Goal: Use online tool/utility: Utilize a website feature to perform a specific function

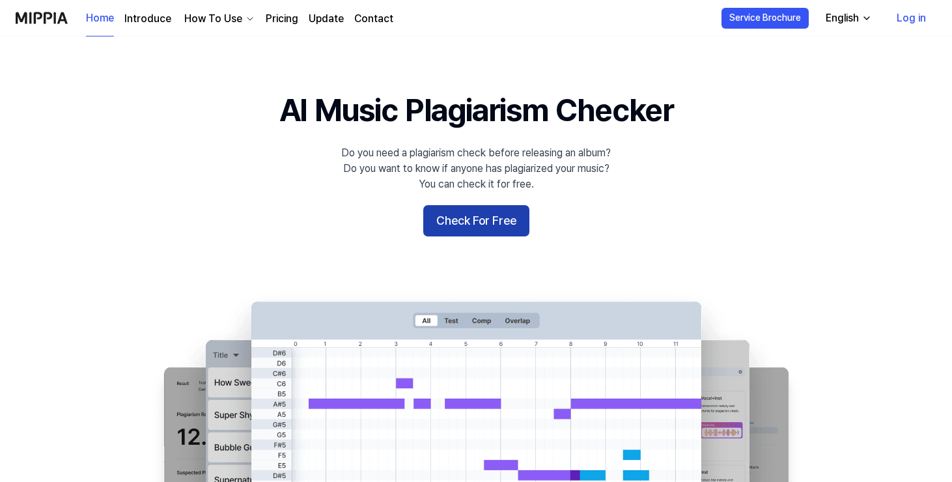
click at [466, 226] on button "Check For Free" at bounding box center [476, 220] width 106 height 31
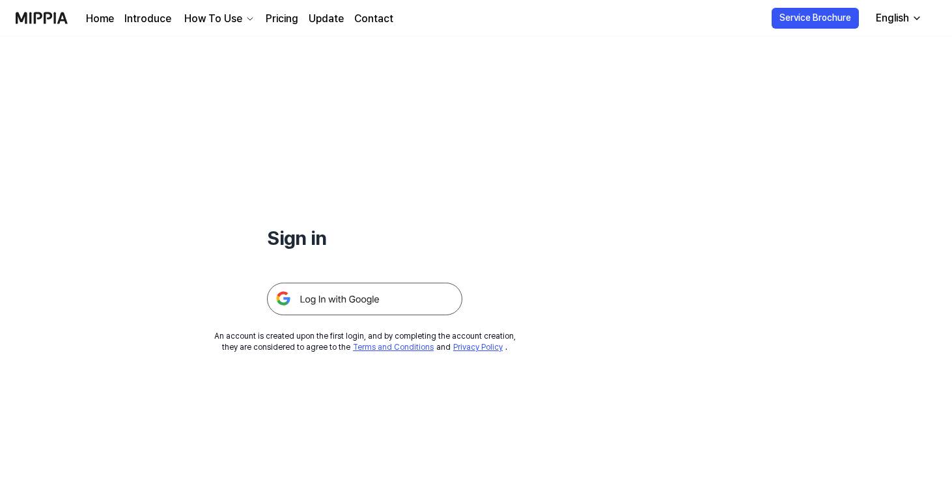
click at [384, 296] on img at bounding box center [364, 299] width 195 height 33
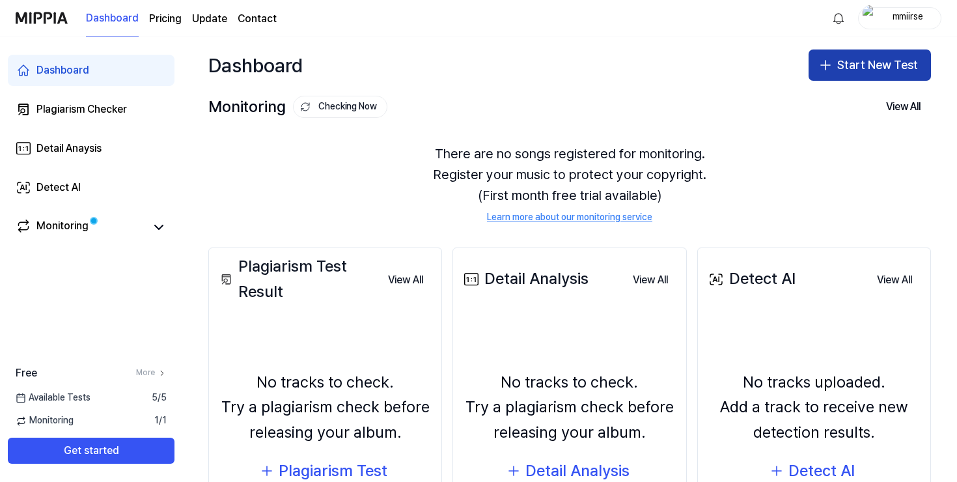
click at [829, 57] on icon "button" at bounding box center [826, 65] width 16 height 16
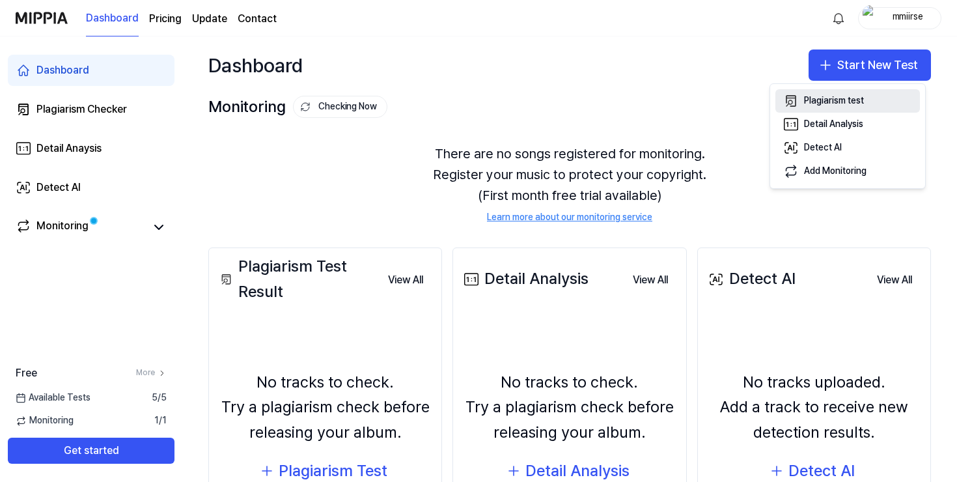
click at [817, 96] on div "Plagiarism test" at bounding box center [834, 100] width 60 height 13
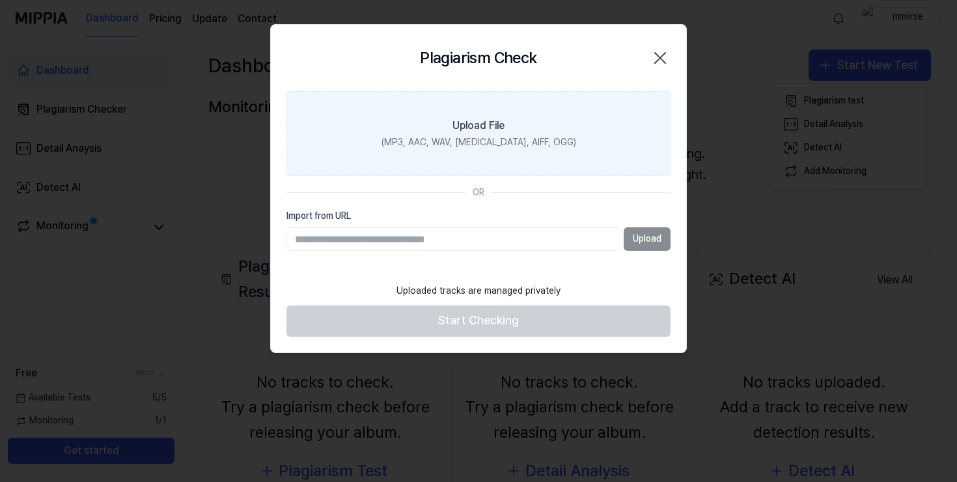
click at [503, 128] on div "Upload File" at bounding box center [479, 126] width 52 height 16
click at [0, 0] on input "Upload File (MP3, AAC, WAV, [MEDICAL_DATA], AIFF, OGG)" at bounding box center [0, 0] width 0 height 0
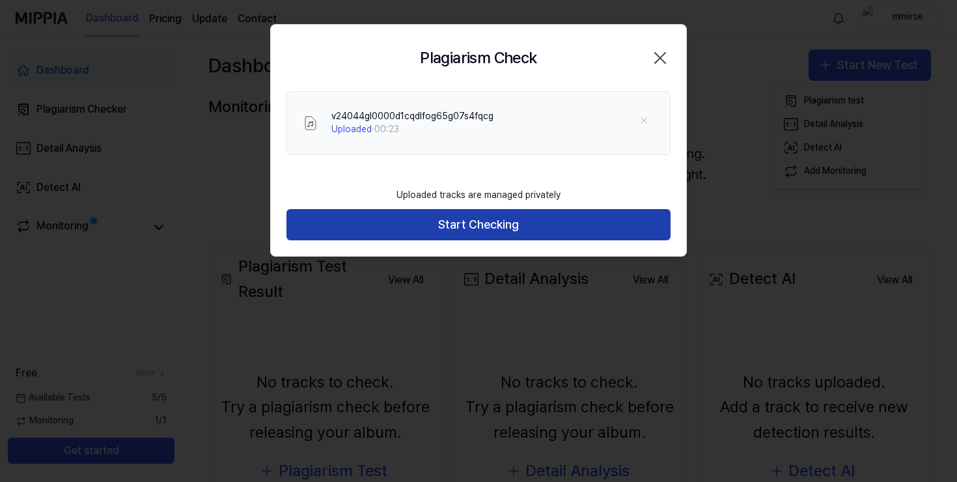
click at [564, 227] on button "Start Checking" at bounding box center [479, 224] width 384 height 31
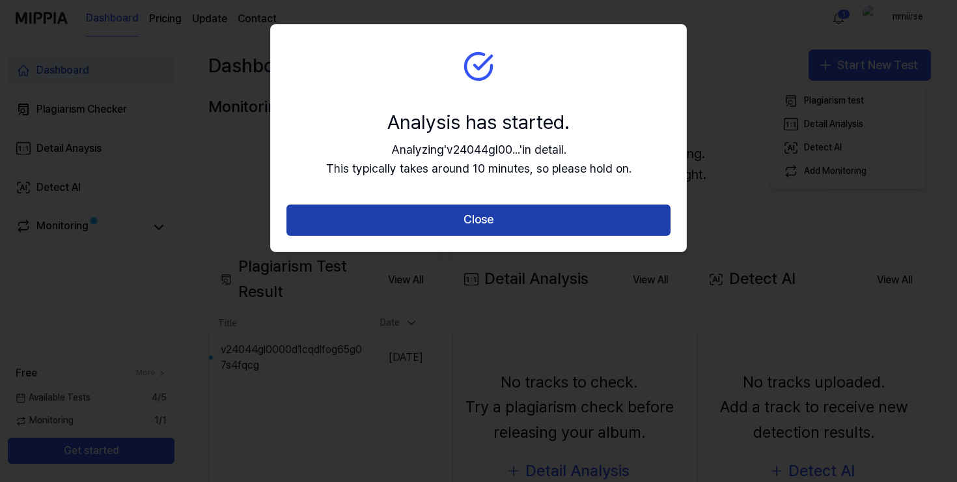
click at [479, 223] on button "Close" at bounding box center [479, 219] width 384 height 31
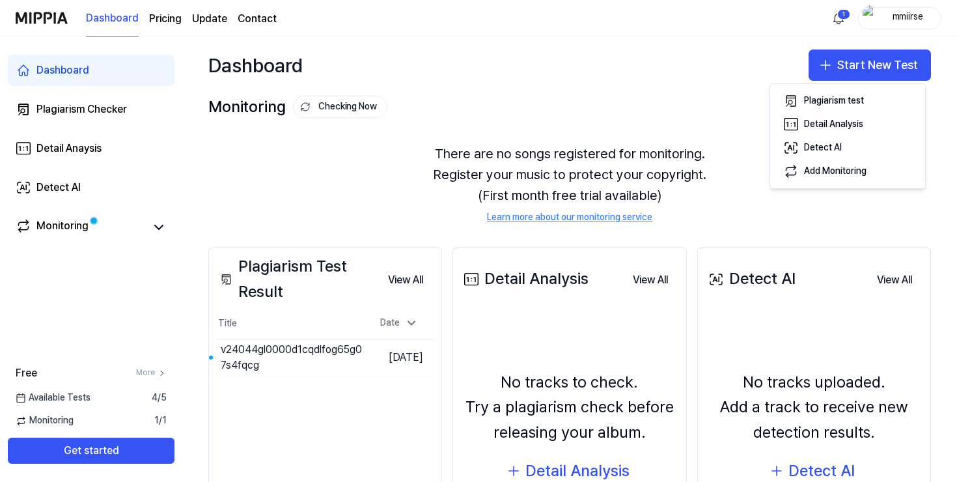
click at [709, 61] on div "Dashboard Start New Test" at bounding box center [569, 64] width 775 height 57
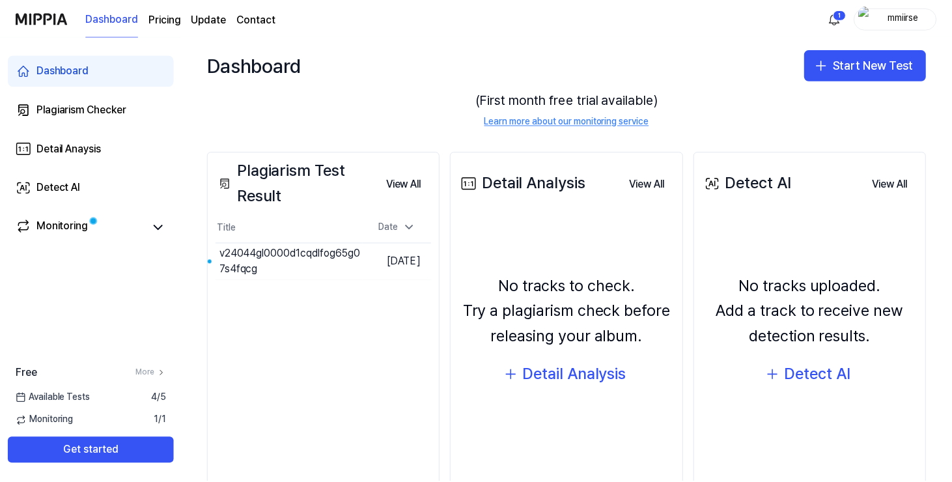
scroll to position [98, 0]
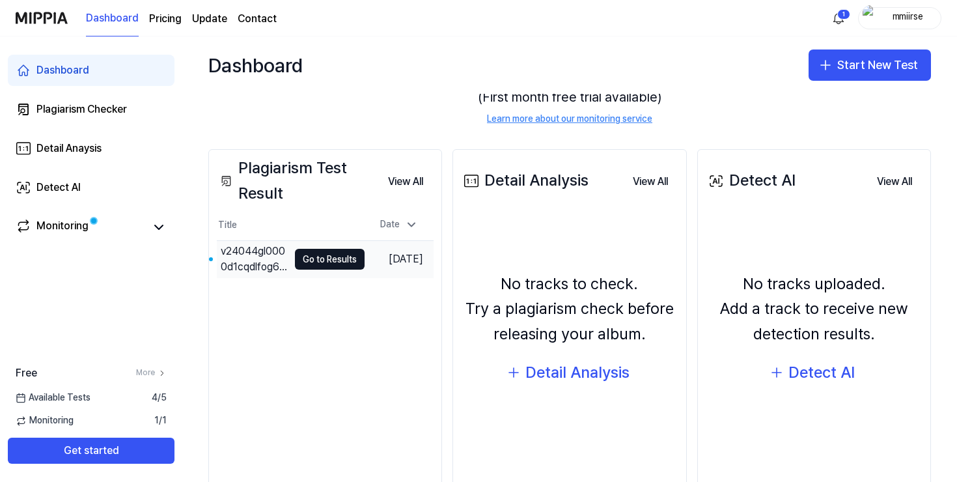
click at [379, 261] on td "Sep 12, 2025" at bounding box center [399, 259] width 69 height 37
click at [340, 262] on button "Go to Results" at bounding box center [330, 259] width 70 height 21
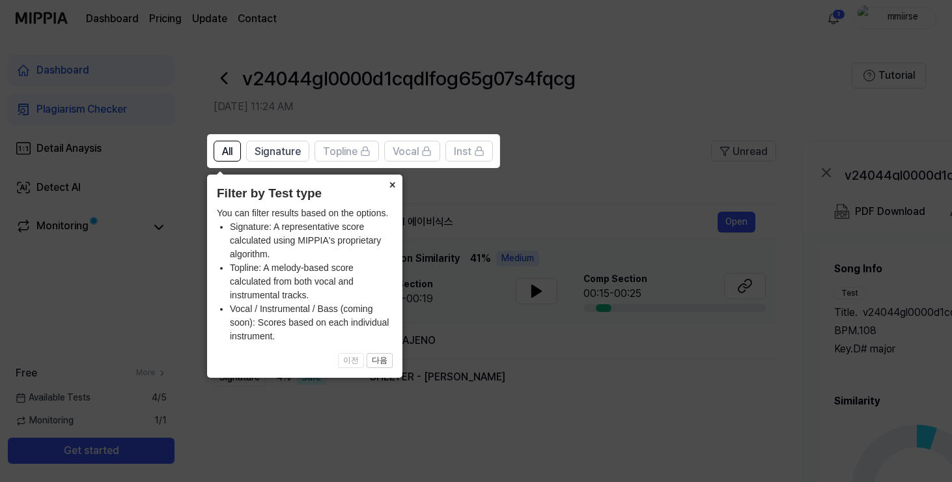
click at [390, 180] on button "×" at bounding box center [392, 184] width 21 height 18
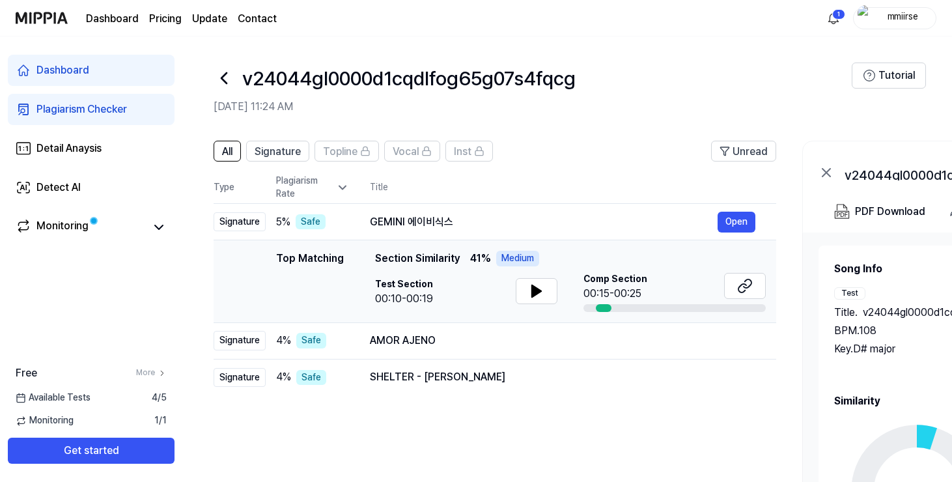
scroll to position [37, 0]
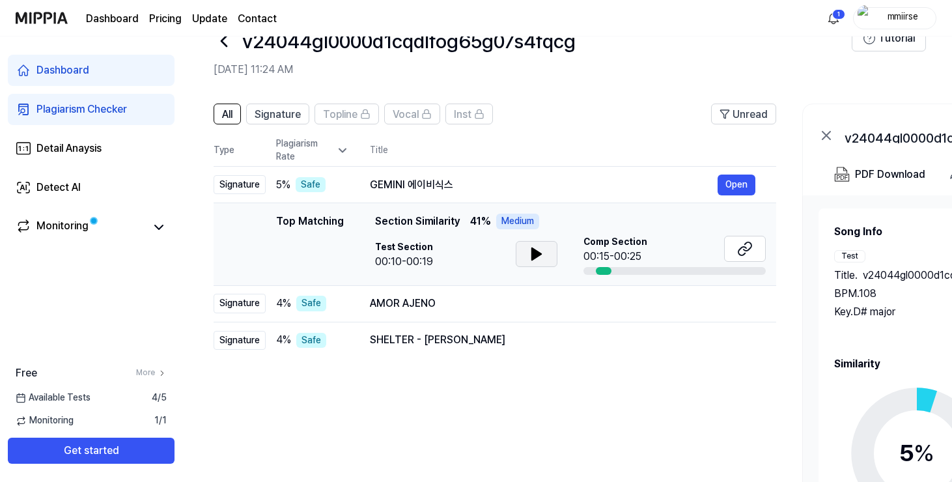
click at [534, 261] on icon at bounding box center [537, 254] width 16 height 16
click at [483, 191] on div "GEMINI 에이비식스" at bounding box center [544, 185] width 348 height 16
click at [735, 190] on button "Open" at bounding box center [737, 185] width 38 height 21
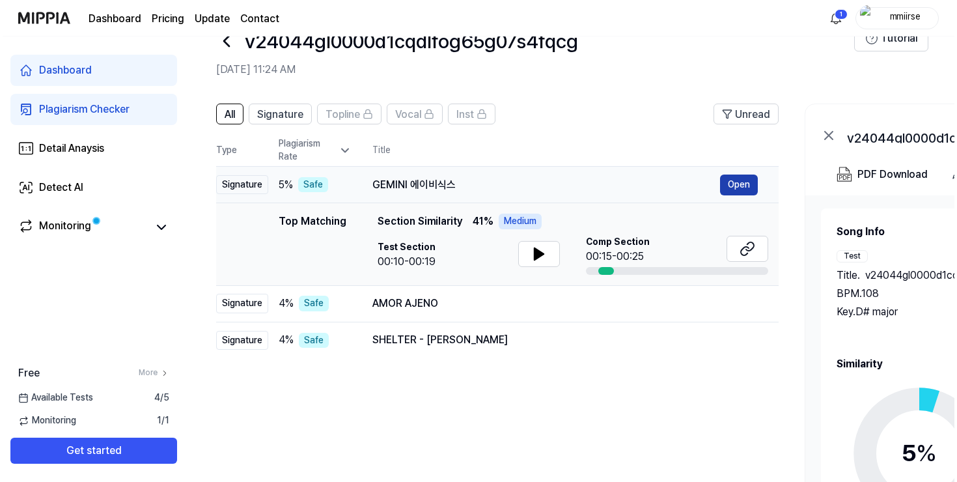
scroll to position [0, 0]
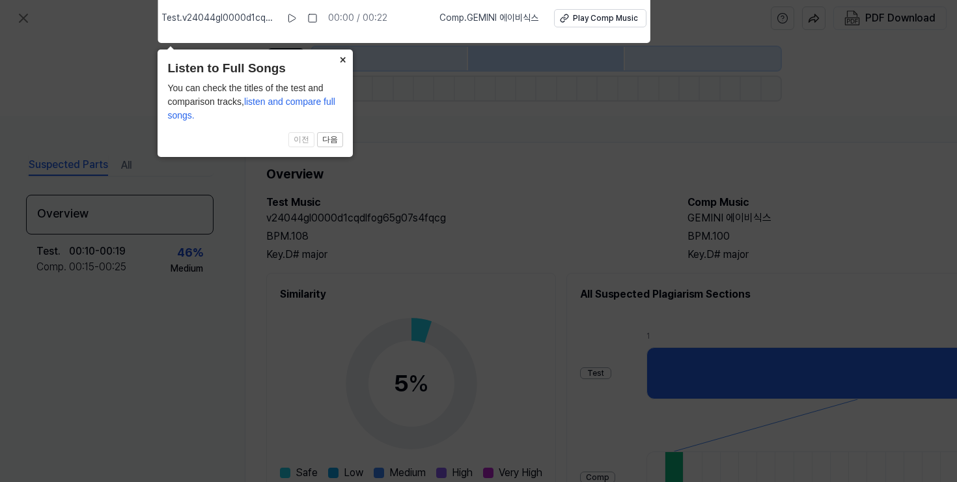
click at [342, 59] on button "×" at bounding box center [342, 58] width 21 height 18
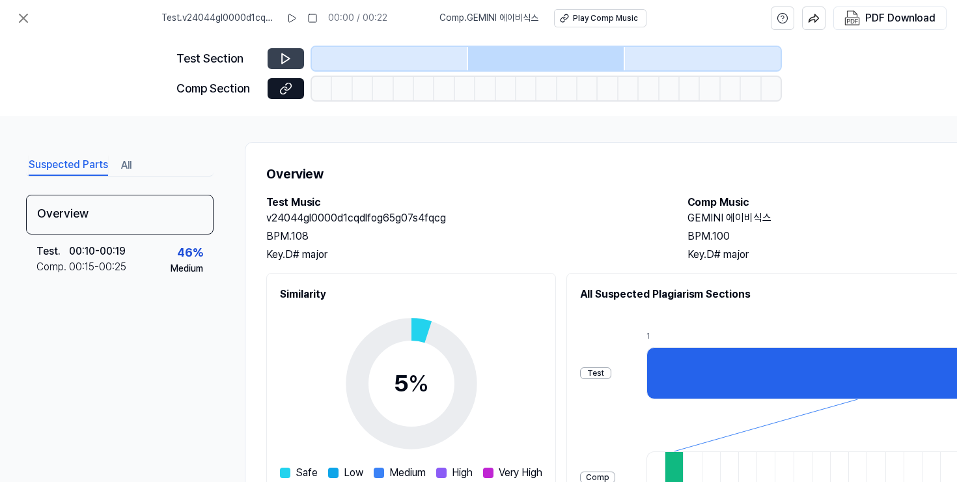
click at [284, 59] on icon at bounding box center [285, 58] width 13 height 13
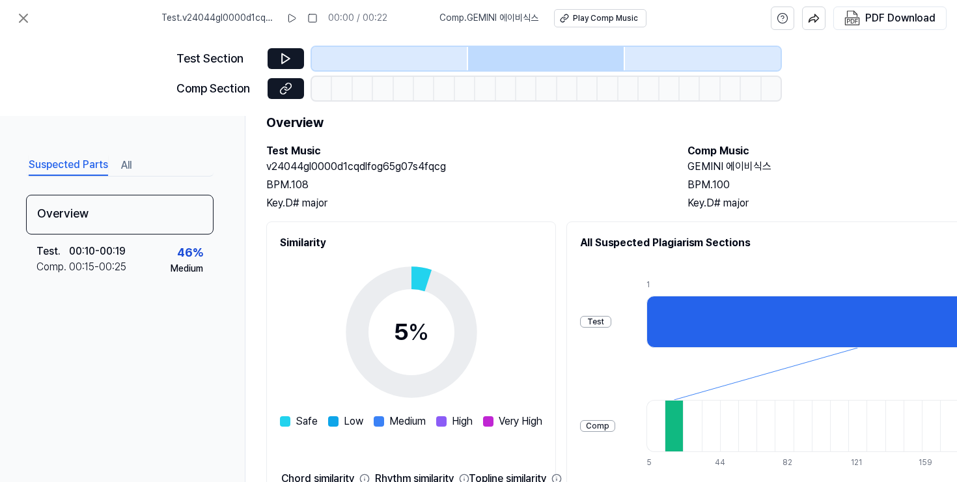
scroll to position [73, 0]
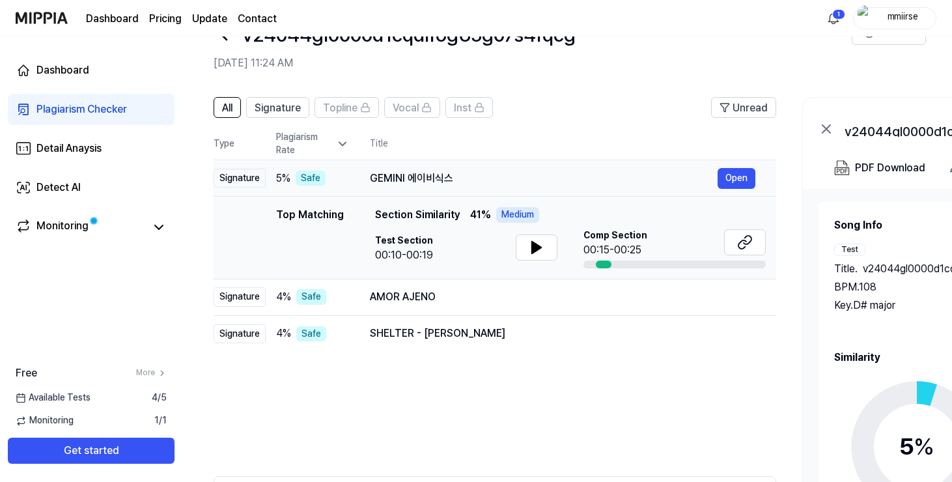
scroll to position [16, 0]
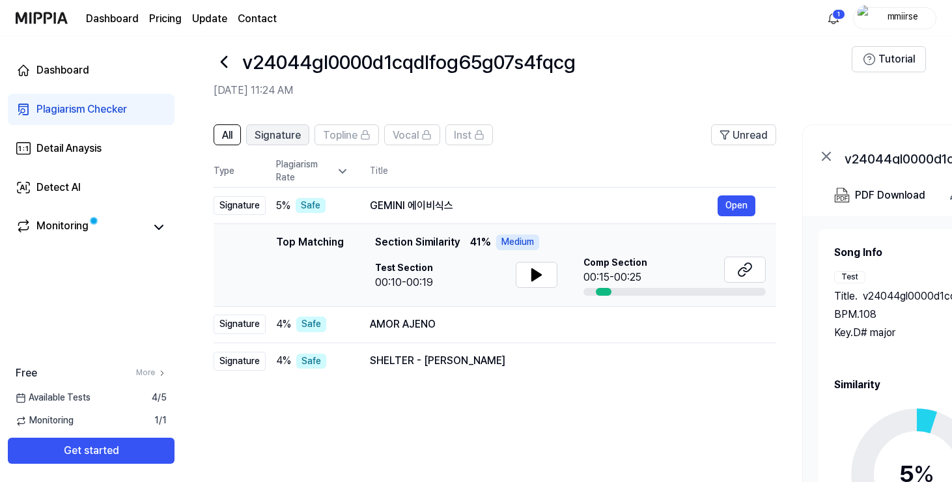
click at [292, 141] on span "Signature" at bounding box center [278, 136] width 46 height 16
click at [225, 130] on span "All" at bounding box center [227, 136] width 10 height 16
click at [735, 324] on button "Open" at bounding box center [737, 324] width 38 height 21
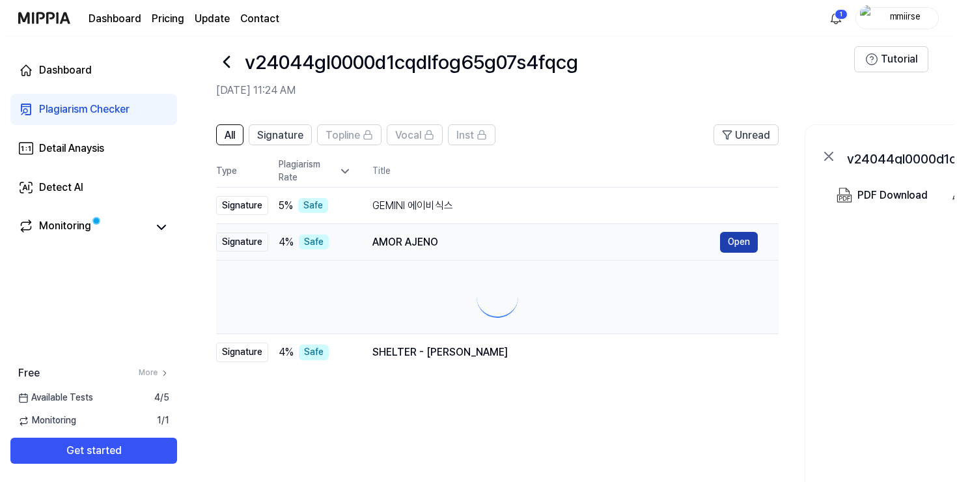
scroll to position [0, 0]
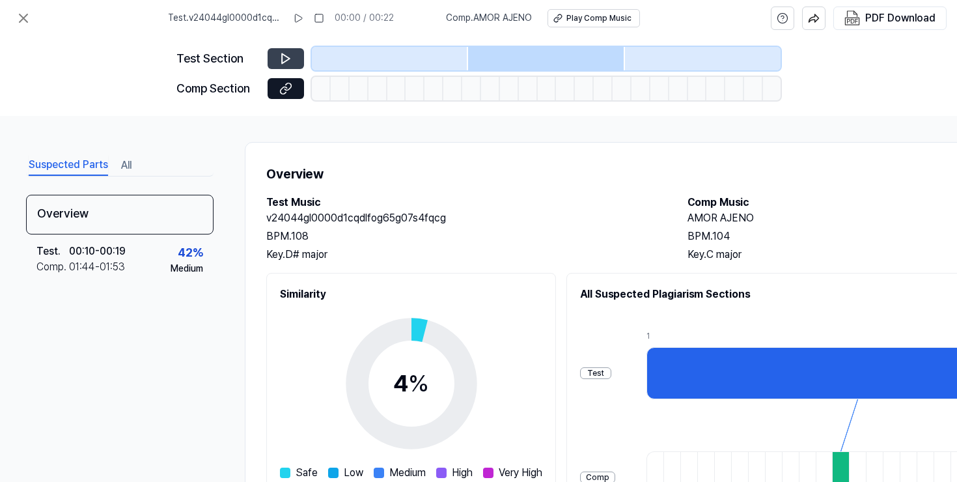
click at [284, 54] on icon at bounding box center [286, 59] width 8 height 10
click at [302, 16] on icon at bounding box center [298, 18] width 7 height 8
click at [303, 16] on icon at bounding box center [299, 18] width 10 height 10
click at [20, 14] on icon at bounding box center [24, 18] width 8 height 8
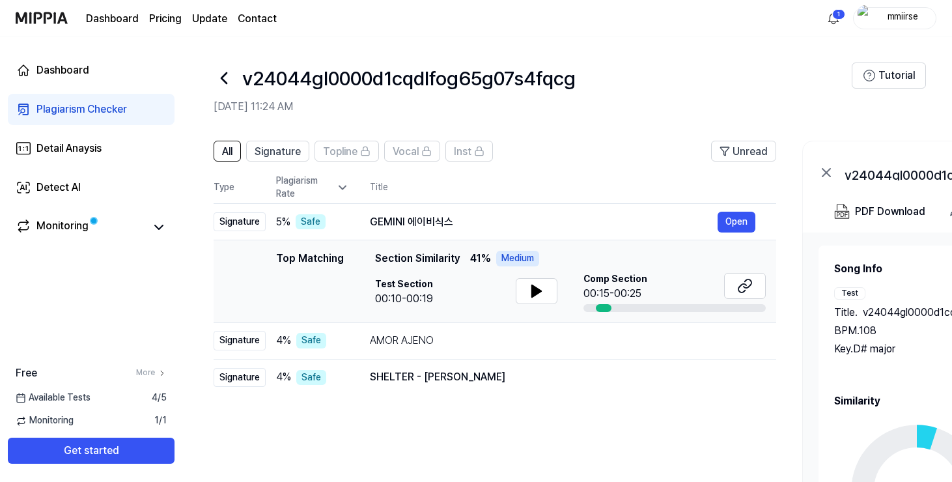
click at [122, 16] on link "Dashboard" at bounding box center [112, 19] width 53 height 16
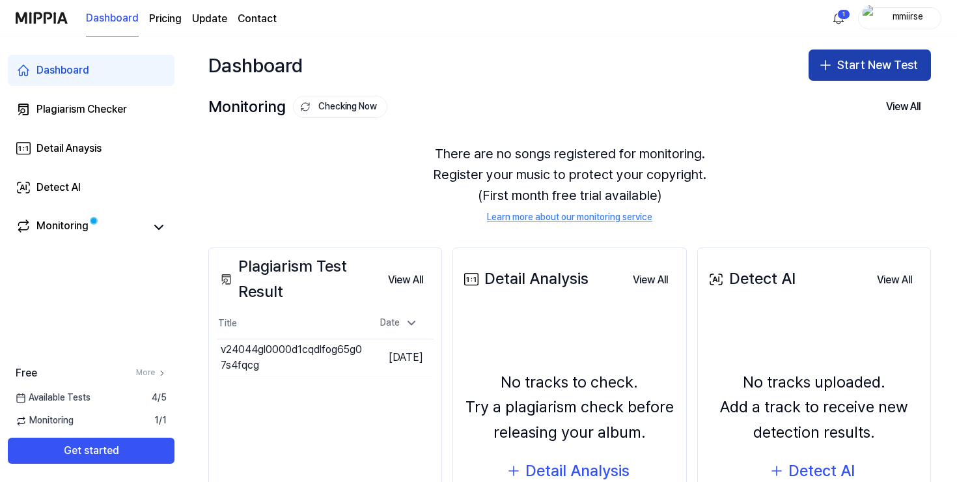
click at [897, 64] on button "Start New Test" at bounding box center [870, 64] width 122 height 31
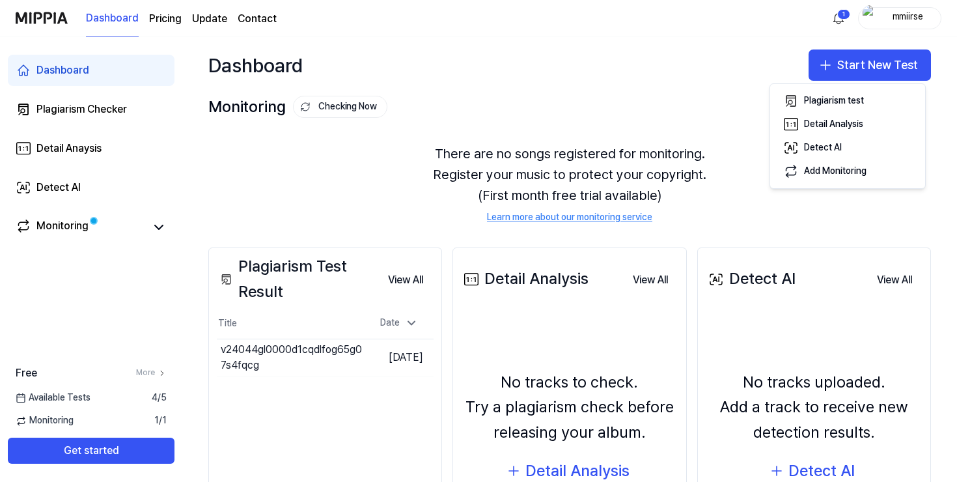
click at [768, 178] on div "There are no songs registered for monitoring. Register your music to protect yo…" at bounding box center [569, 184] width 723 height 112
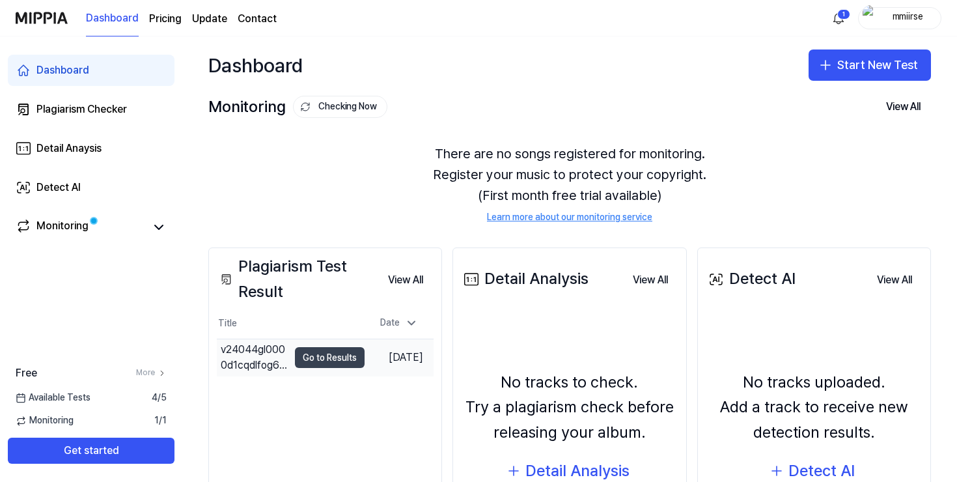
click at [335, 357] on button "Go to Results" at bounding box center [330, 357] width 70 height 21
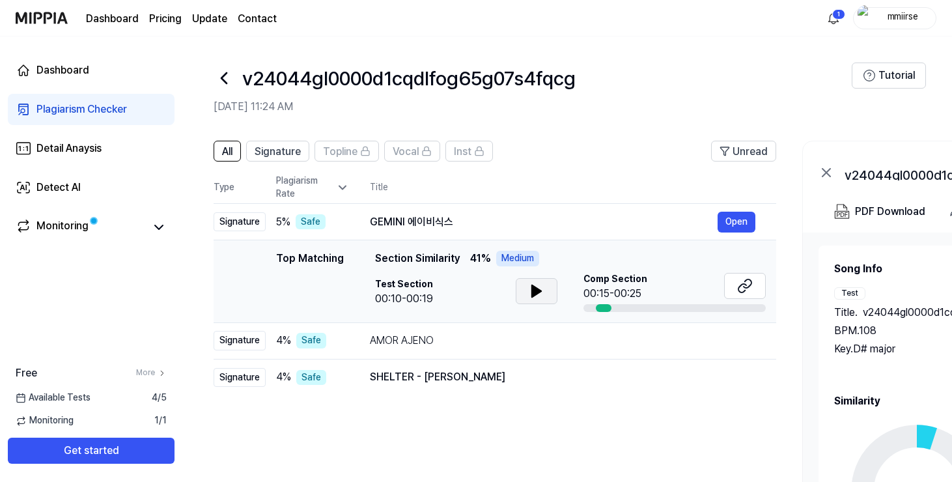
click at [533, 290] on icon at bounding box center [536, 291] width 9 height 12
